Goal: Task Accomplishment & Management: Use online tool/utility

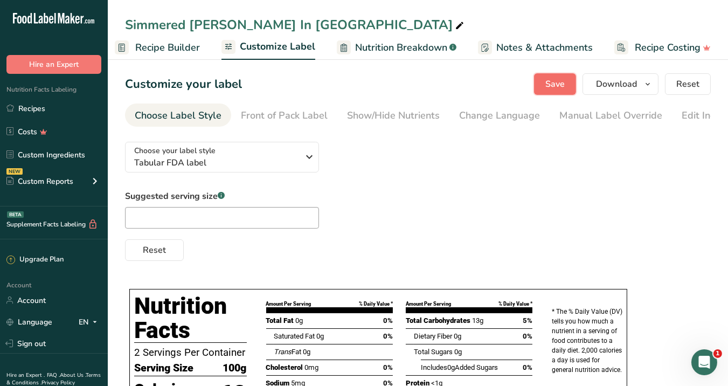
click at [555, 86] on span "Save" at bounding box center [554, 84] width 19 height 13
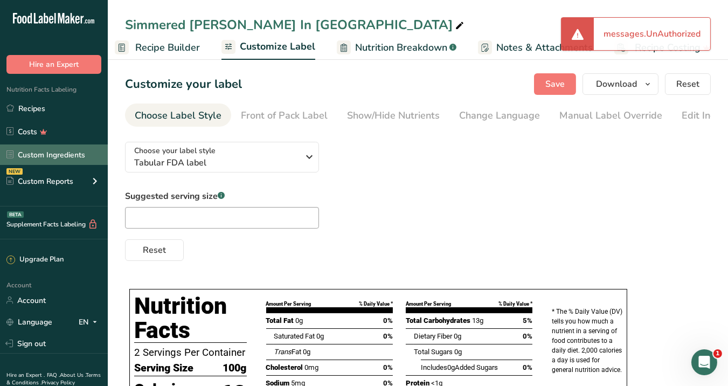
click at [58, 155] on link "Custom Ingredients" at bounding box center [54, 154] width 108 height 20
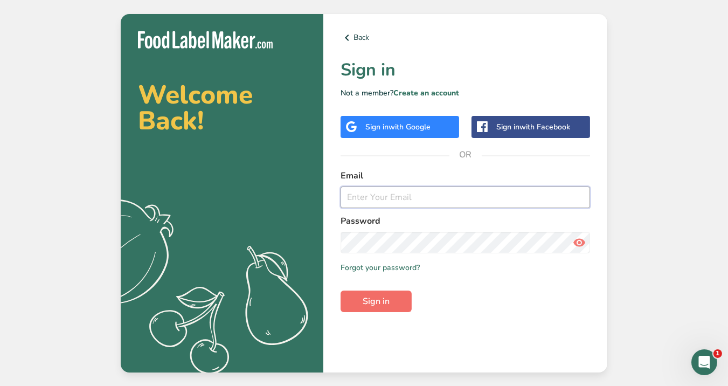
type input "[EMAIL_ADDRESS][DOMAIN_NAME]"
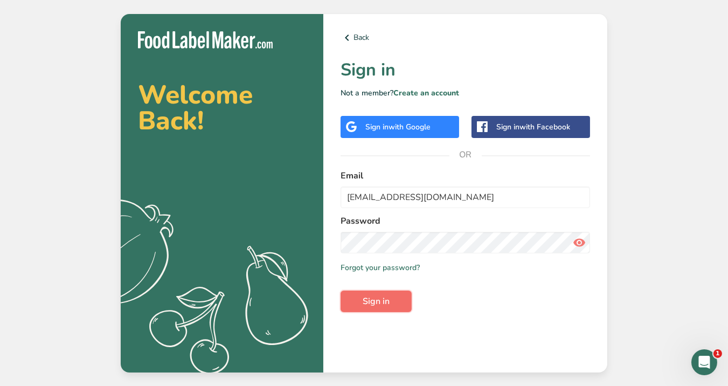
click at [377, 299] on span "Sign in" at bounding box center [376, 301] width 27 height 13
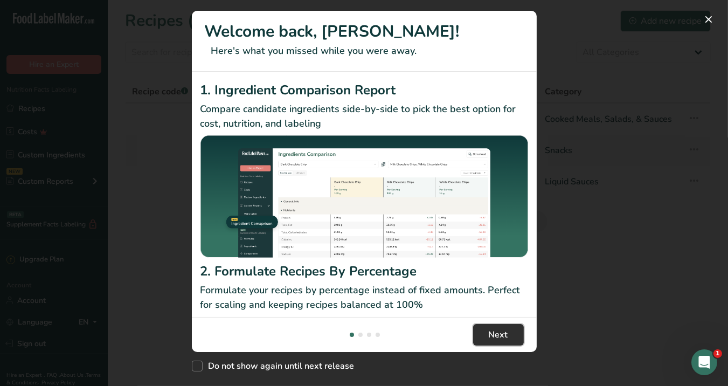
click at [484, 333] on button "Next" at bounding box center [498, 335] width 51 height 22
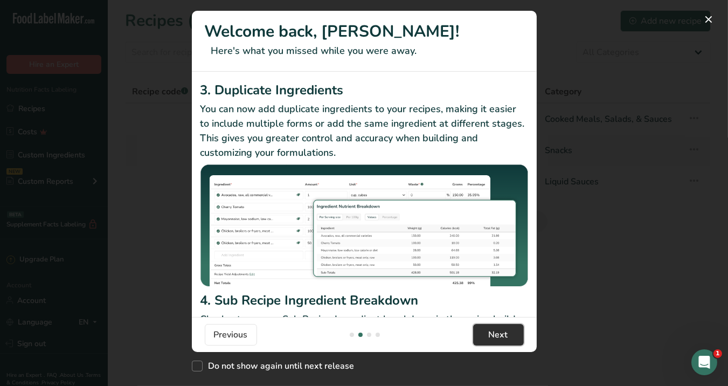
click at [490, 336] on span "Next" at bounding box center [498, 334] width 19 height 13
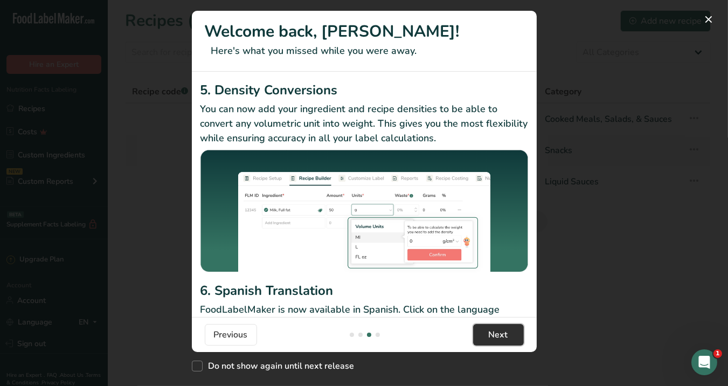
click at [490, 336] on span "Next" at bounding box center [498, 334] width 19 height 13
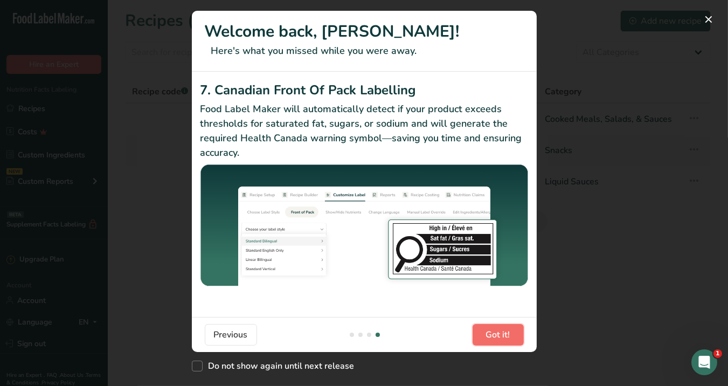
click at [490, 336] on span "Got it!" at bounding box center [498, 334] width 24 height 13
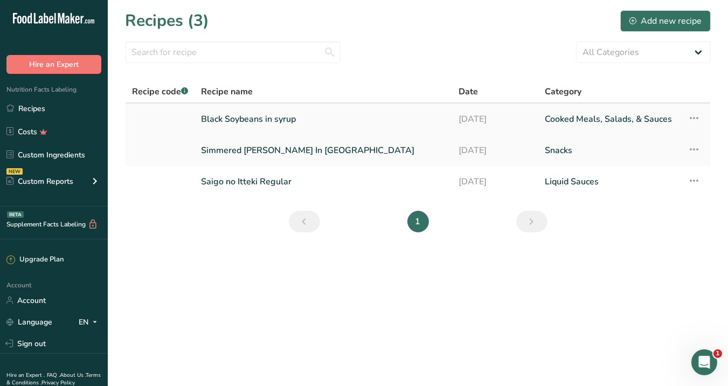
click at [248, 122] on link "Black Soybeans in syrup" at bounding box center [323, 119] width 245 height 23
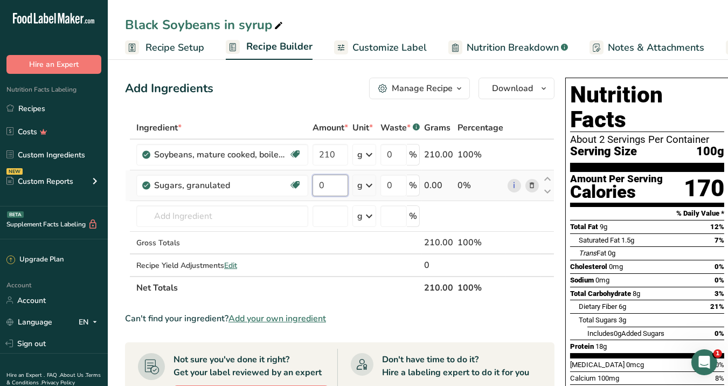
click at [326, 184] on input "0" at bounding box center [331, 186] width 36 height 22
type input "100"
click at [376, 254] on div "Ingredient * Amount * Unit * Waste * .a-a{fill:#347362;}.b-a{fill:#fff;} Grams …" at bounding box center [339, 207] width 429 height 183
click at [504, 47] on span "Nutrition Breakdown" at bounding box center [513, 47] width 92 height 15
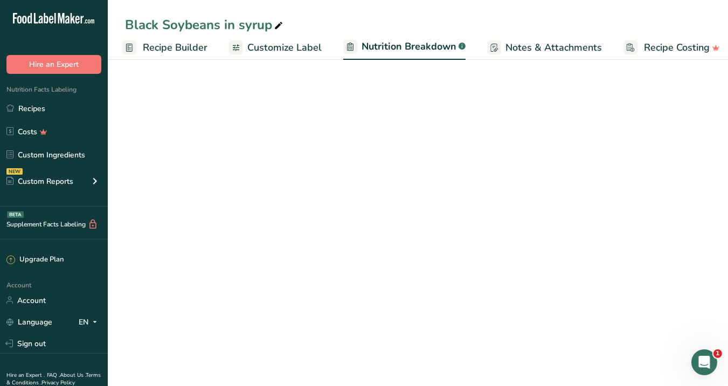
select select "Calories"
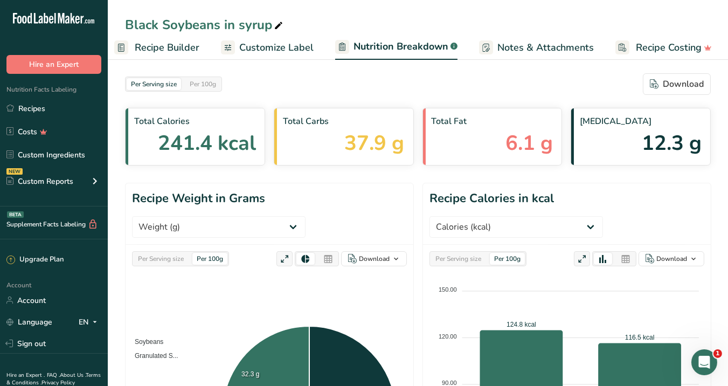
click at [174, 58] on link "Recipe Builder" at bounding box center [156, 48] width 85 height 24
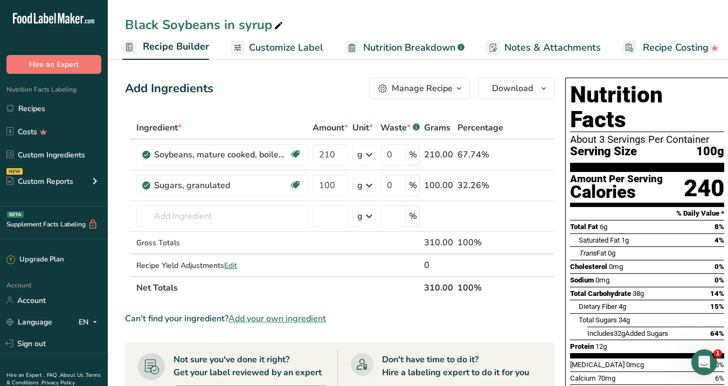
click at [453, 85] on span "button" at bounding box center [459, 88] width 13 height 13
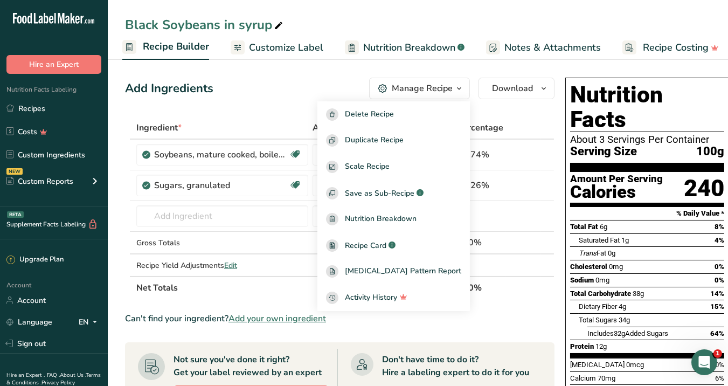
click at [296, 81] on div "Add Ingredients Manage Recipe Delete Recipe Duplicate Recipe Scale Recipe Save …" at bounding box center [339, 89] width 429 height 22
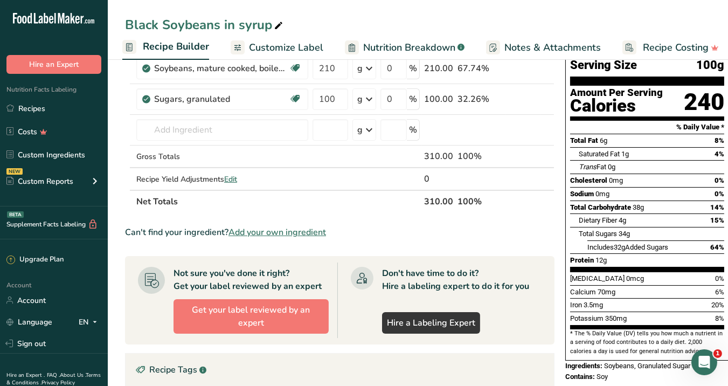
scroll to position [87, 0]
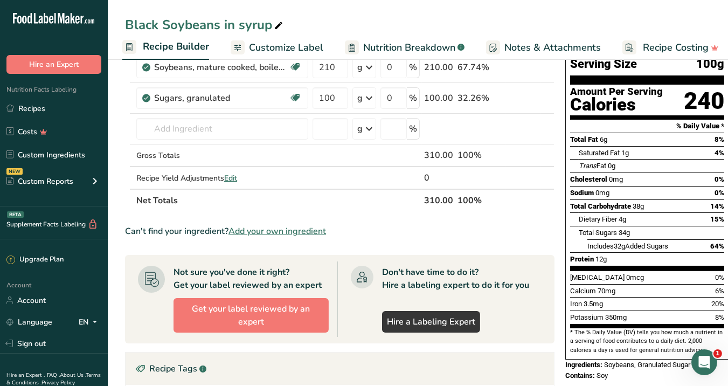
click at [391, 46] on span "Nutrition Breakdown" at bounding box center [409, 47] width 92 height 15
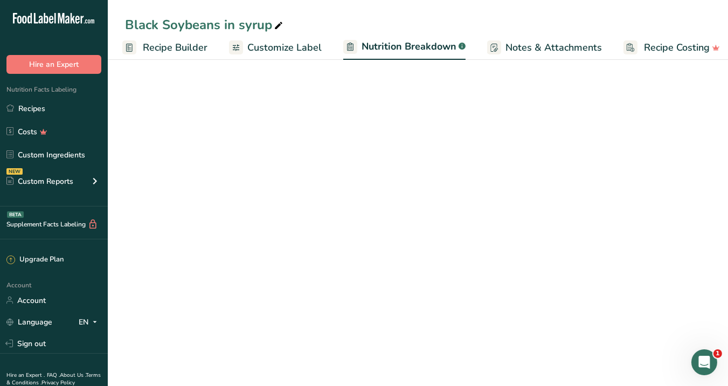
scroll to position [0, 112]
select select "Calories"
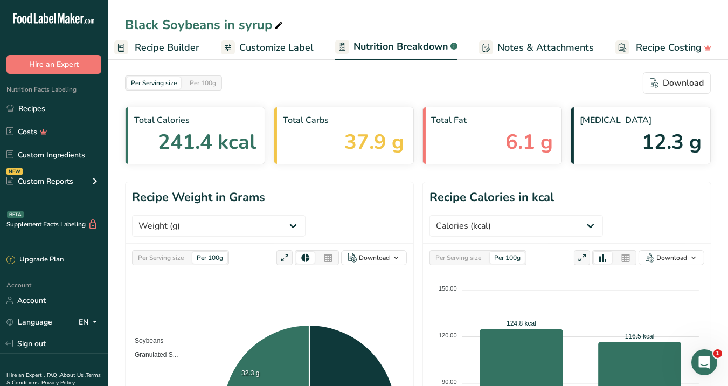
scroll to position [0, 0]
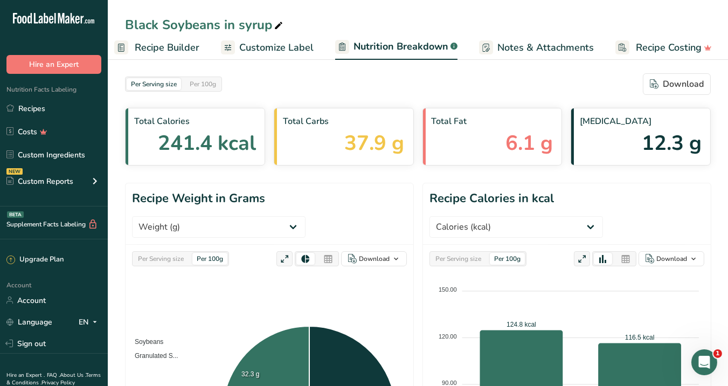
click at [276, 49] on span "Customize Label" at bounding box center [276, 47] width 74 height 15
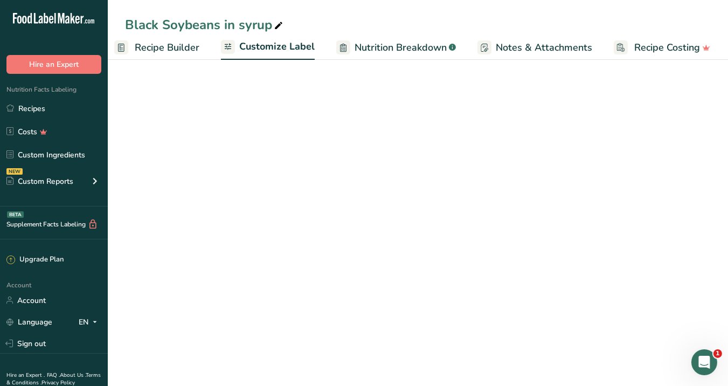
scroll to position [0, 111]
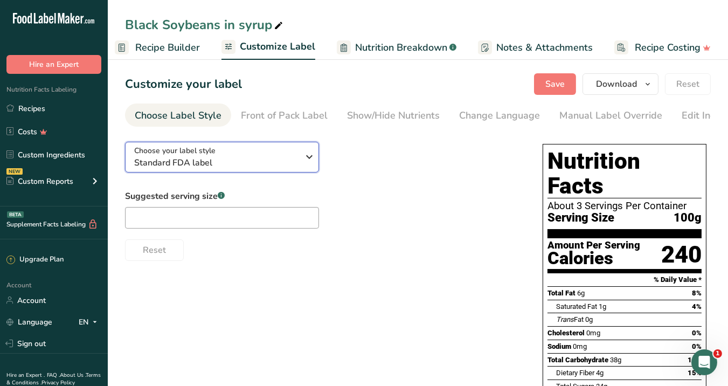
click at [288, 163] on span "Standard FDA label" at bounding box center [216, 162] width 164 height 13
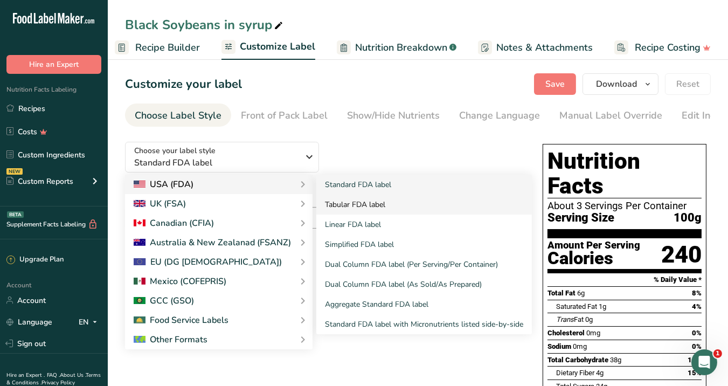
click at [347, 209] on link "Tabular FDA label" at bounding box center [424, 205] width 216 height 20
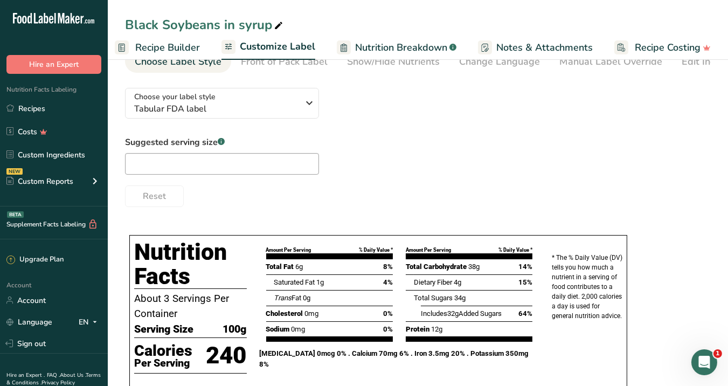
scroll to position [51, 0]
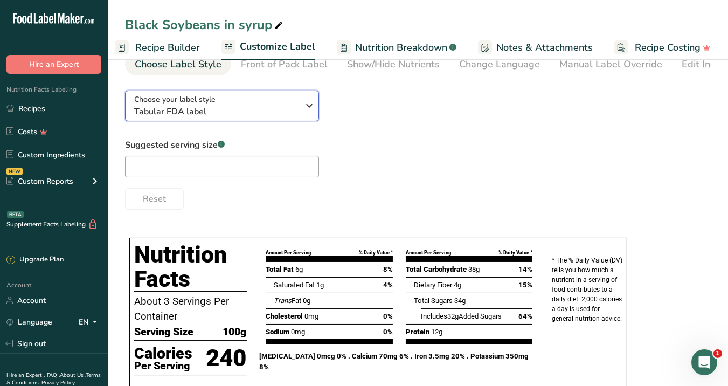
click at [288, 98] on div "Choose your label style Tabular FDA label" at bounding box center [216, 106] width 164 height 24
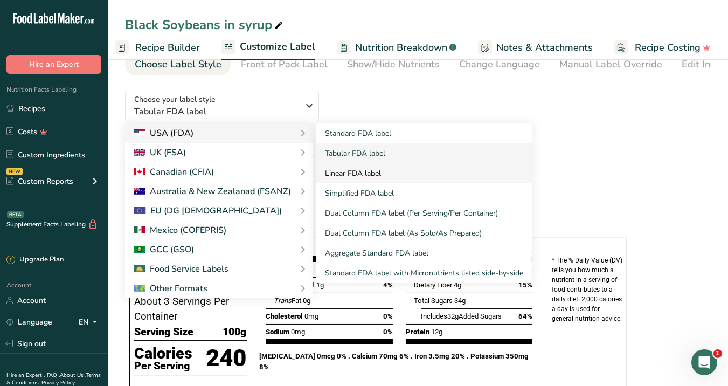
click at [351, 179] on link "Linear FDA label" at bounding box center [424, 173] width 216 height 20
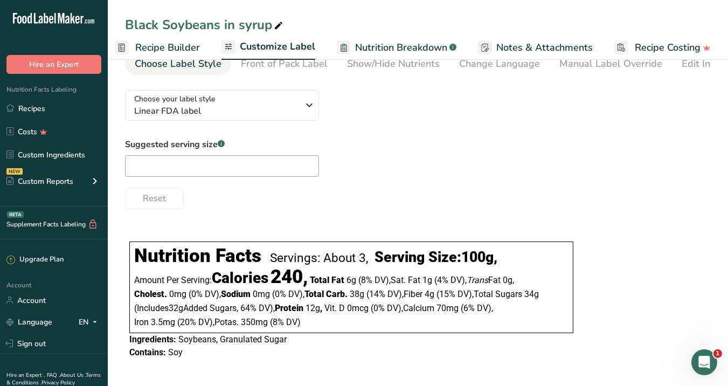
scroll to position [54, 0]
